Goal: Use online tool/utility

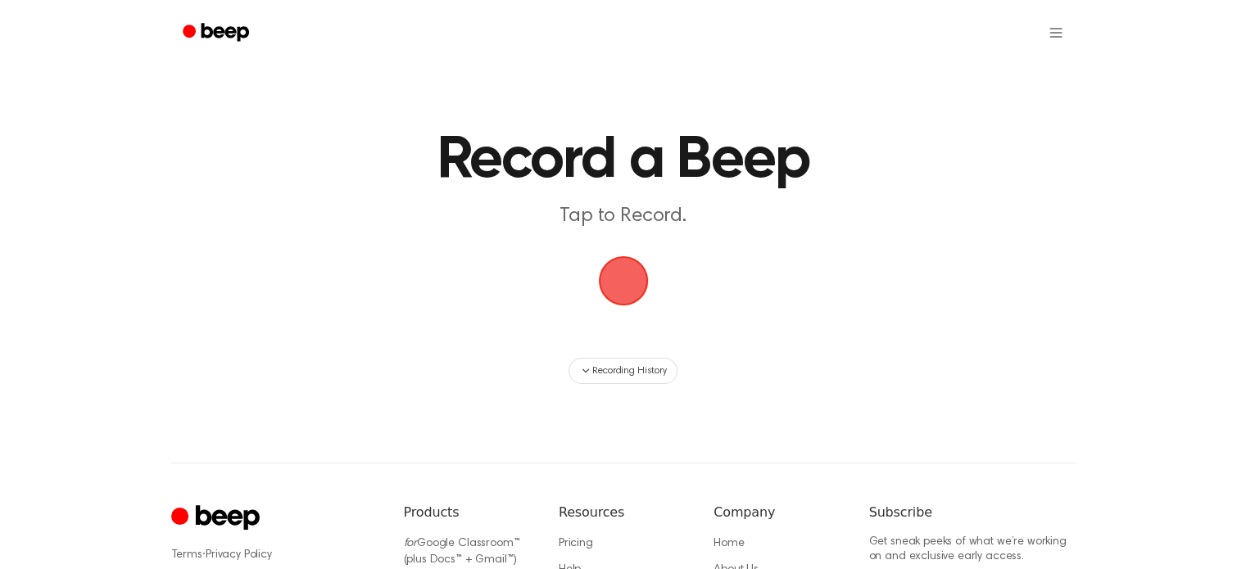
click at [641, 287] on span "button" at bounding box center [623, 281] width 50 height 50
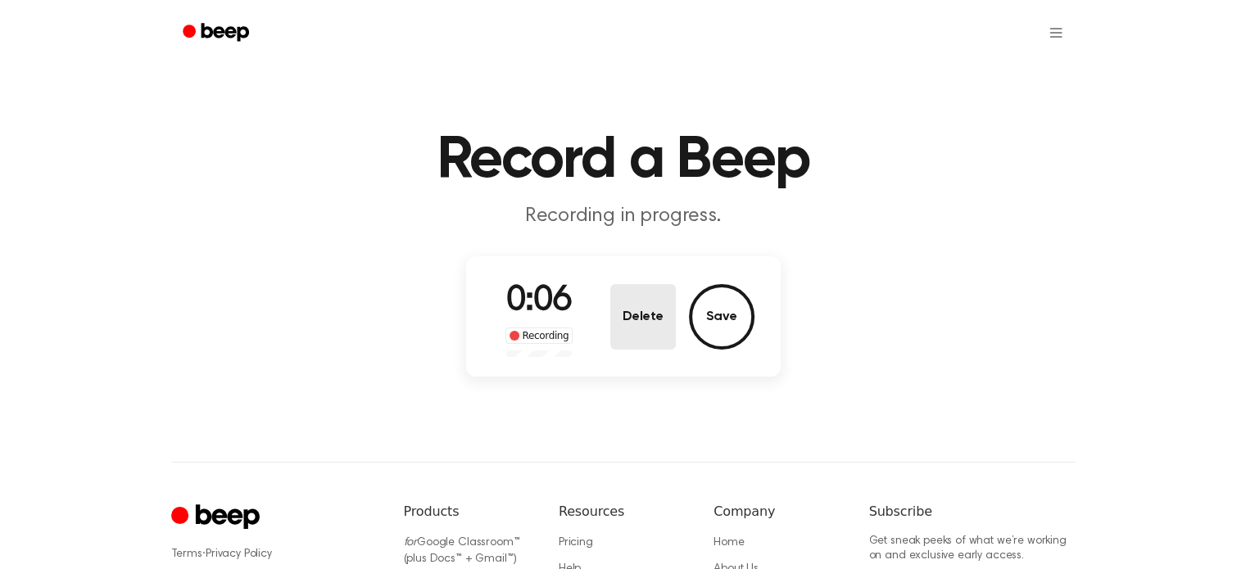
click at [643, 322] on button "Delete" at bounding box center [643, 317] width 66 height 66
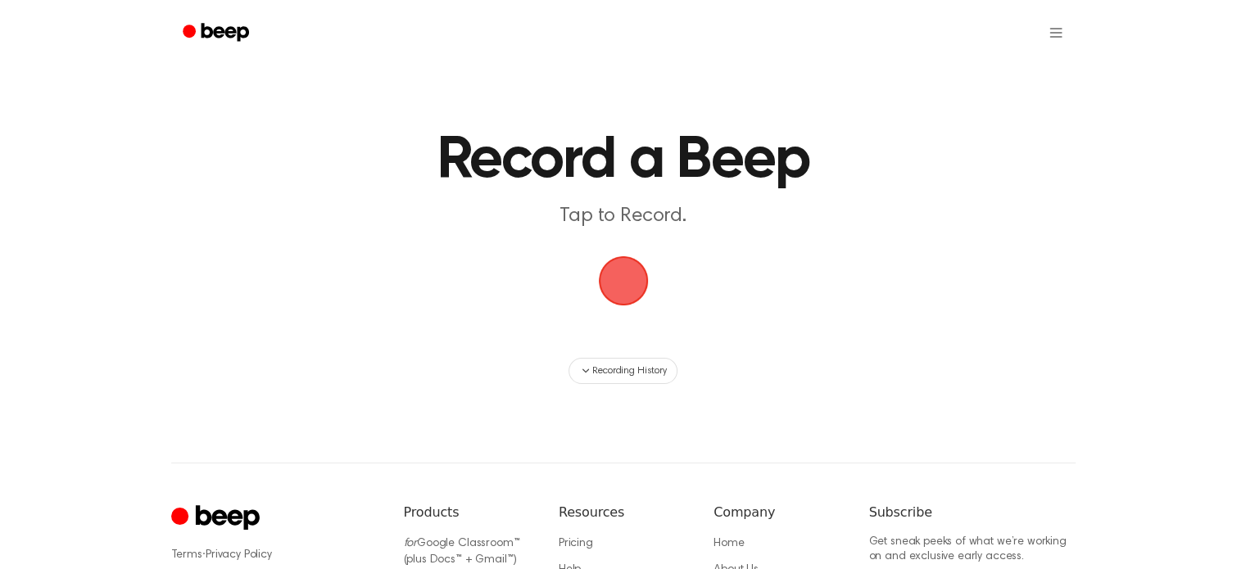
click at [613, 261] on span "button" at bounding box center [623, 281] width 50 height 50
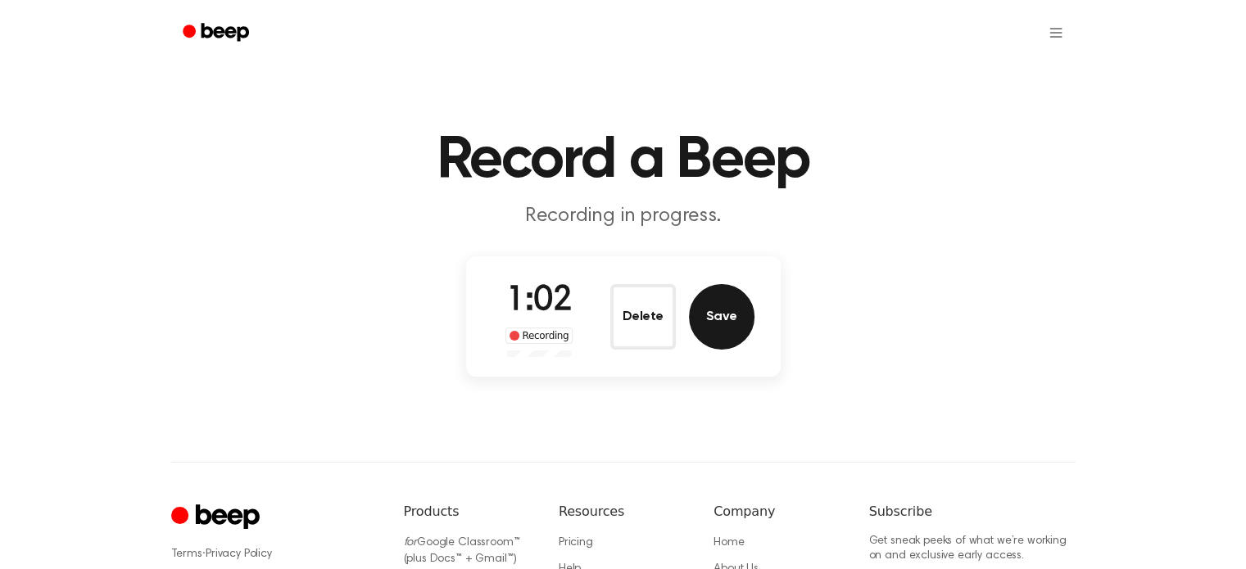
click at [704, 308] on button "Save" at bounding box center [722, 317] width 66 height 66
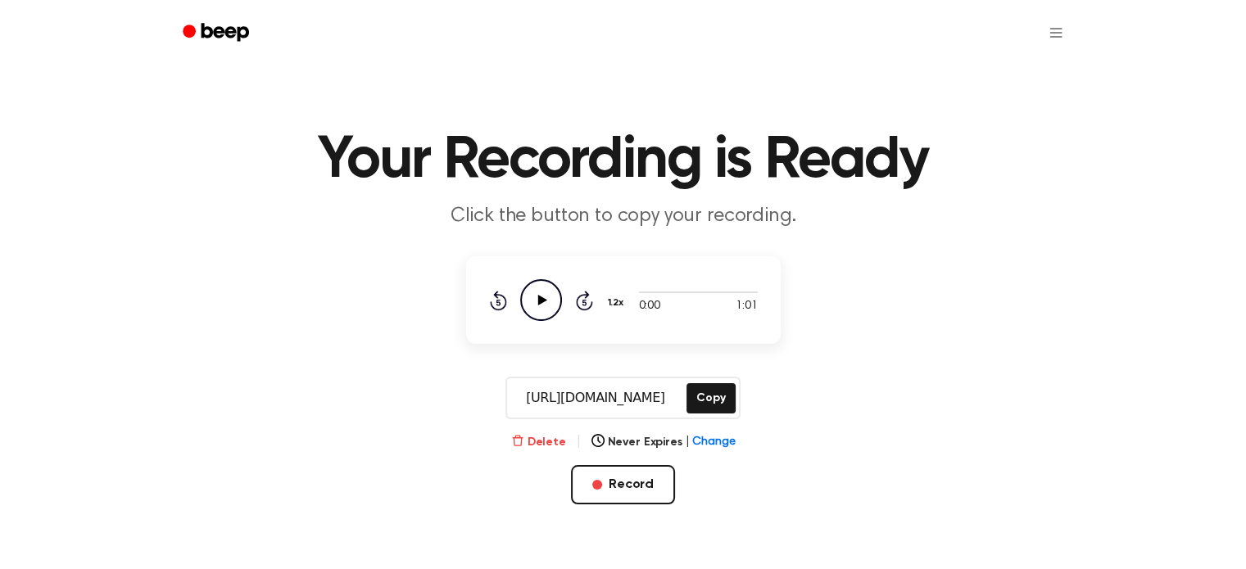
click at [550, 436] on button "Delete" at bounding box center [538, 442] width 55 height 17
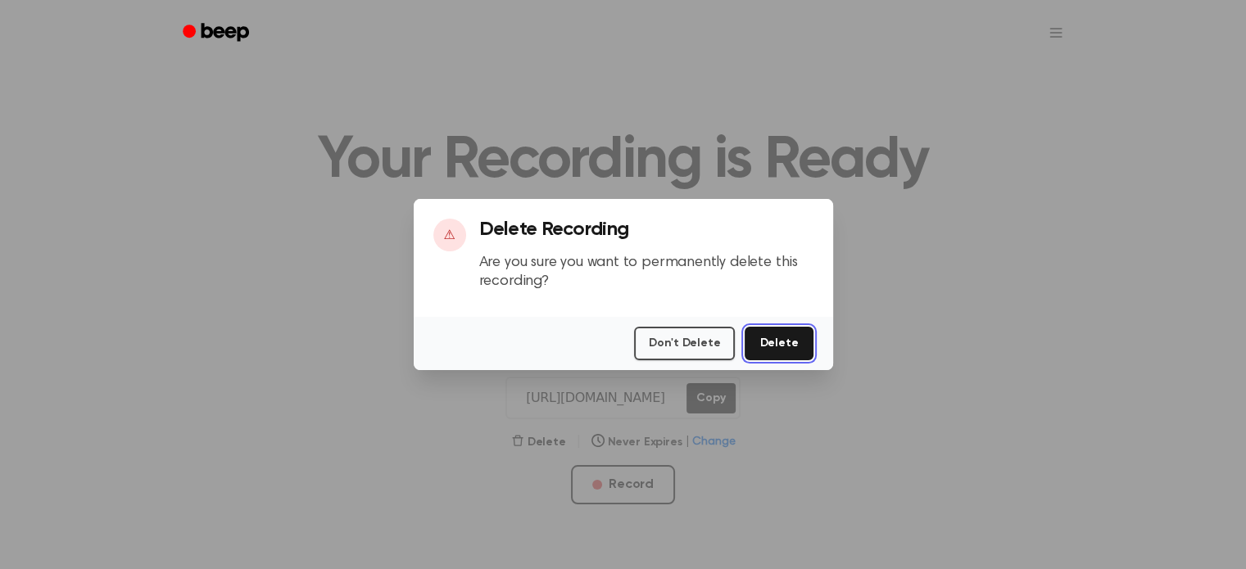
click at [759, 337] on button "Delete" at bounding box center [778, 344] width 68 height 34
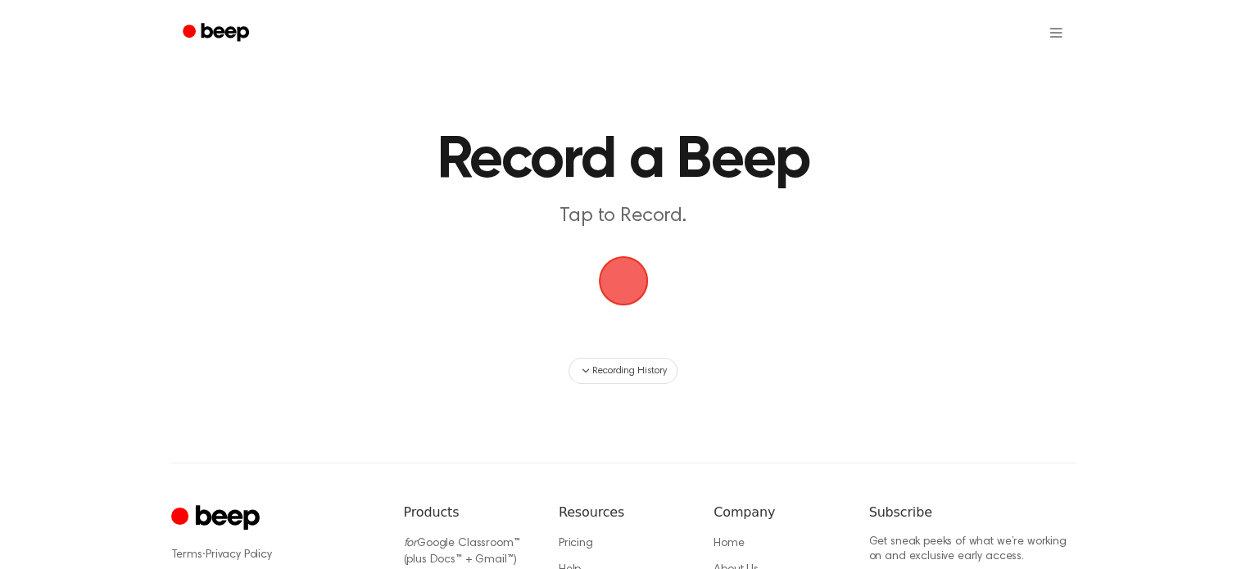
click at [628, 301] on span "button" at bounding box center [623, 281] width 87 height 87
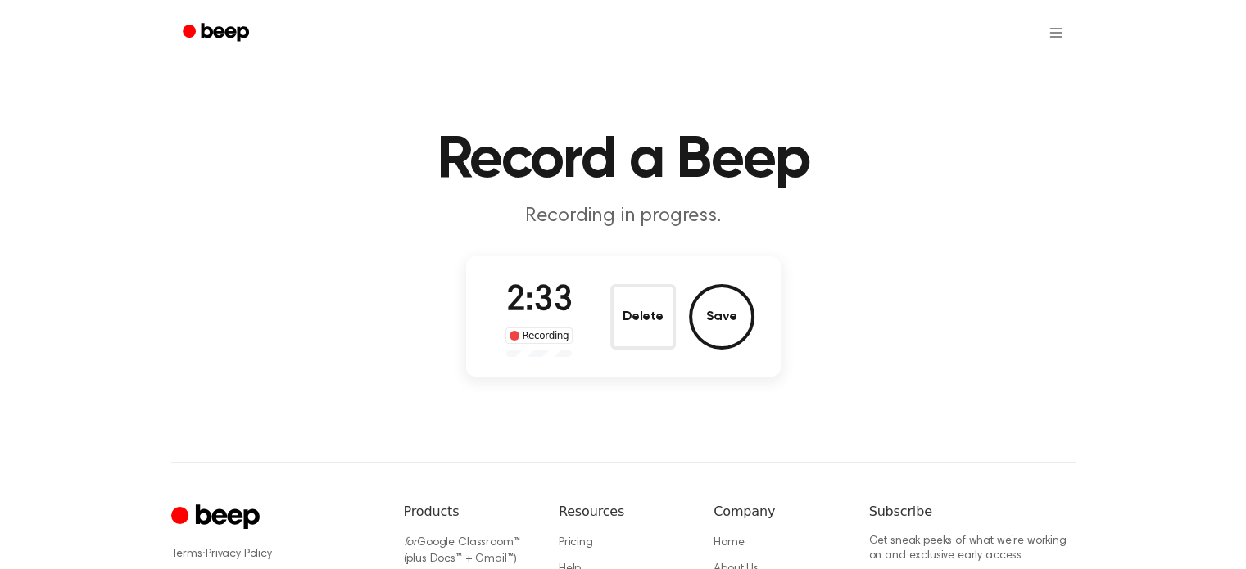
click at [711, 296] on button "Save" at bounding box center [722, 317] width 66 height 66
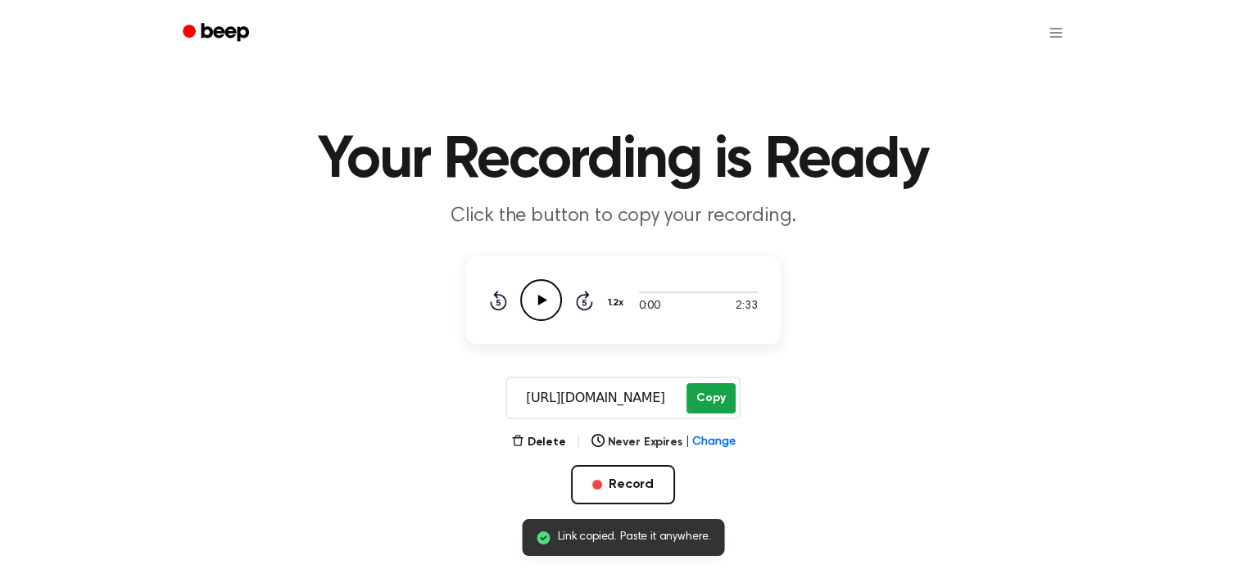
click at [726, 390] on button "Copy" at bounding box center [710, 398] width 48 height 30
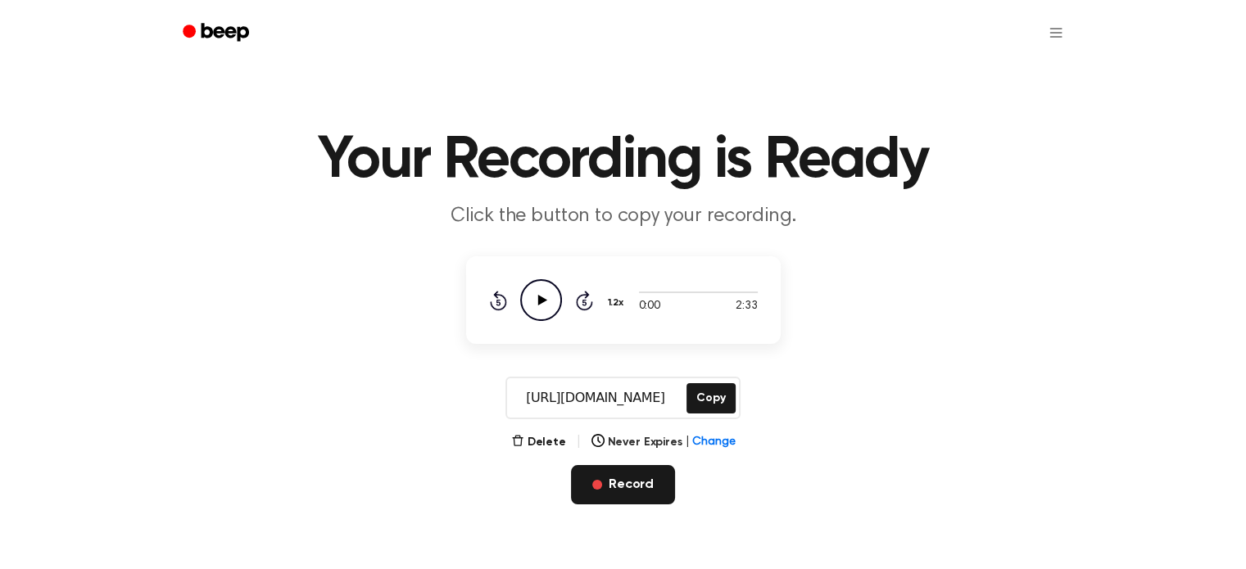
click at [622, 494] on button "Record" at bounding box center [623, 484] width 104 height 39
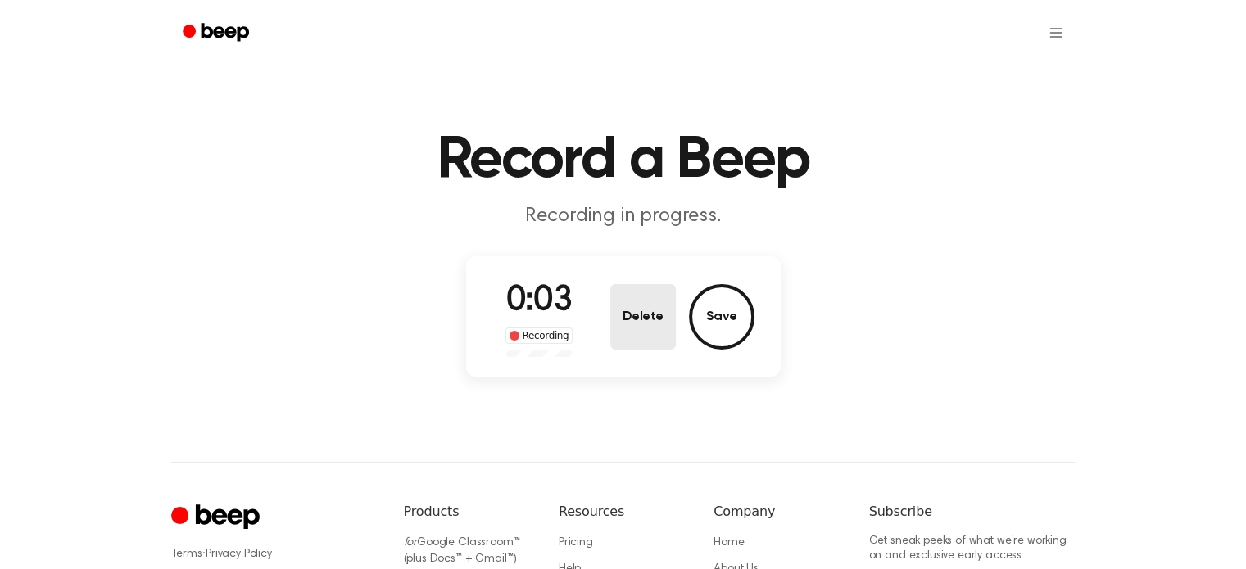
click at [653, 317] on button "Delete" at bounding box center [643, 317] width 66 height 66
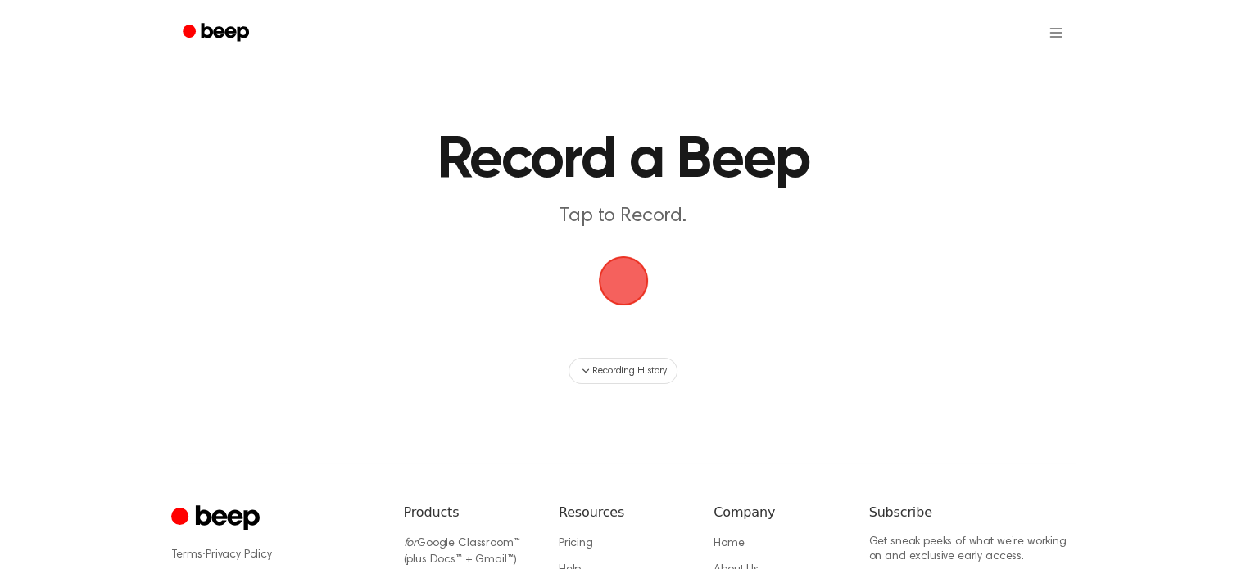
click at [627, 272] on span "button" at bounding box center [623, 281] width 92 height 92
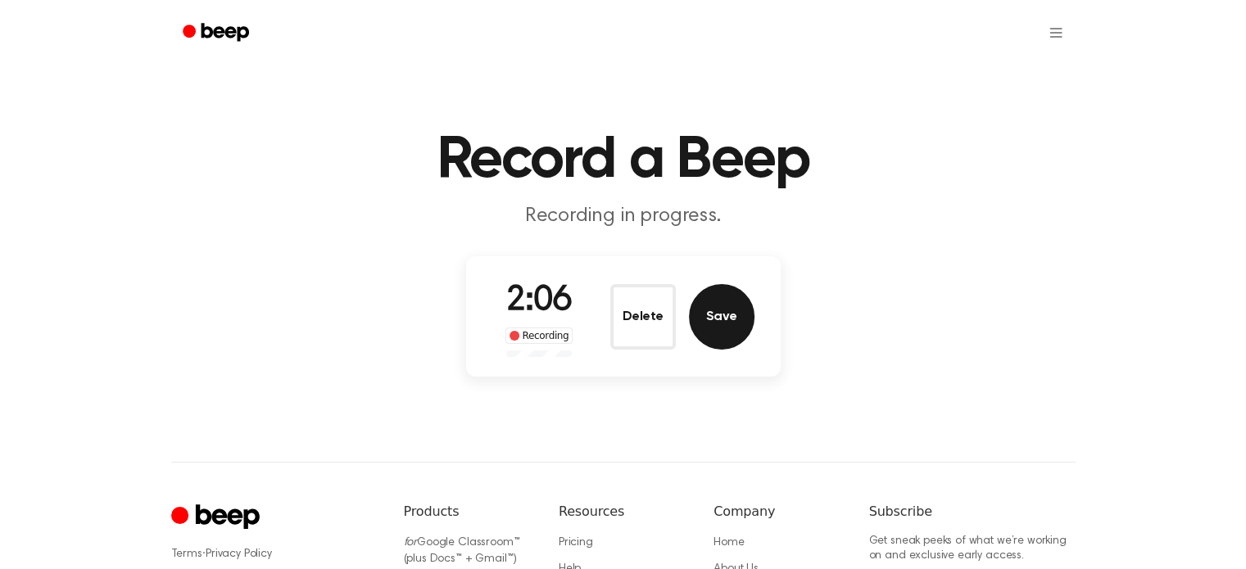
click at [728, 309] on button "Save" at bounding box center [722, 317] width 66 height 66
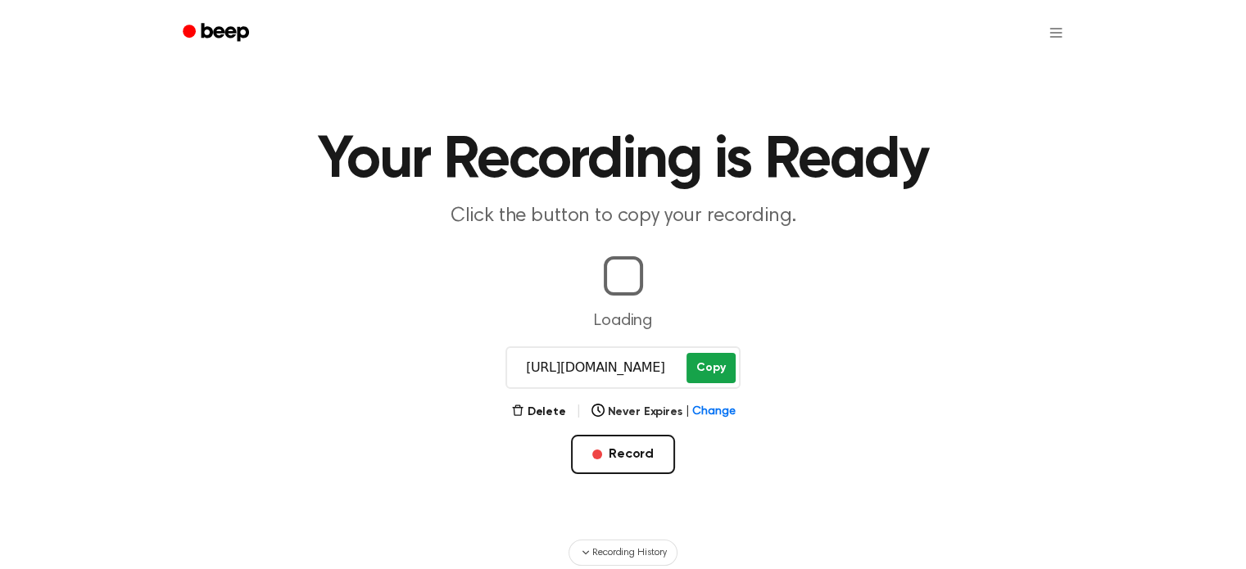
click at [714, 360] on main "Your Recording is Ready Click the button to copy your recording. Loading [URL][…" at bounding box center [623, 283] width 1246 height 566
